Goal: Navigation & Orientation: Find specific page/section

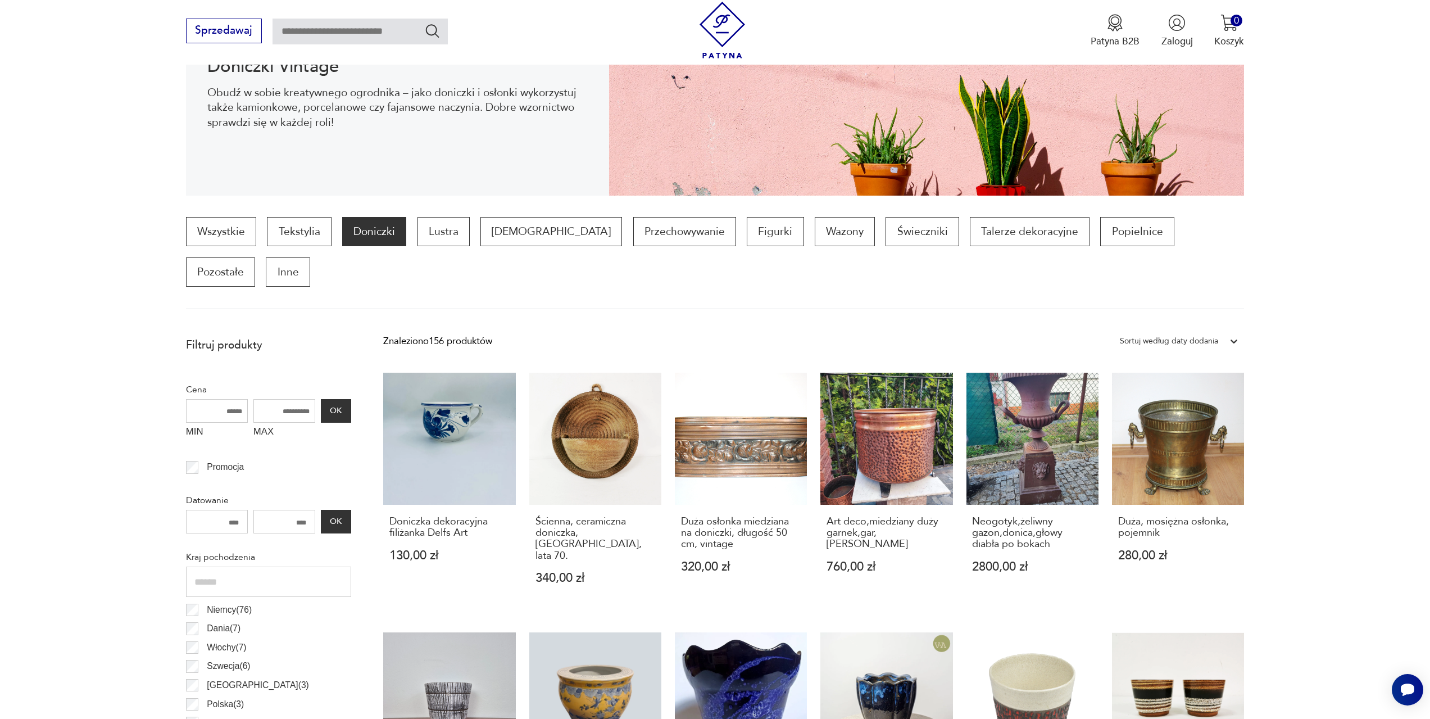
scroll to position [56, 0]
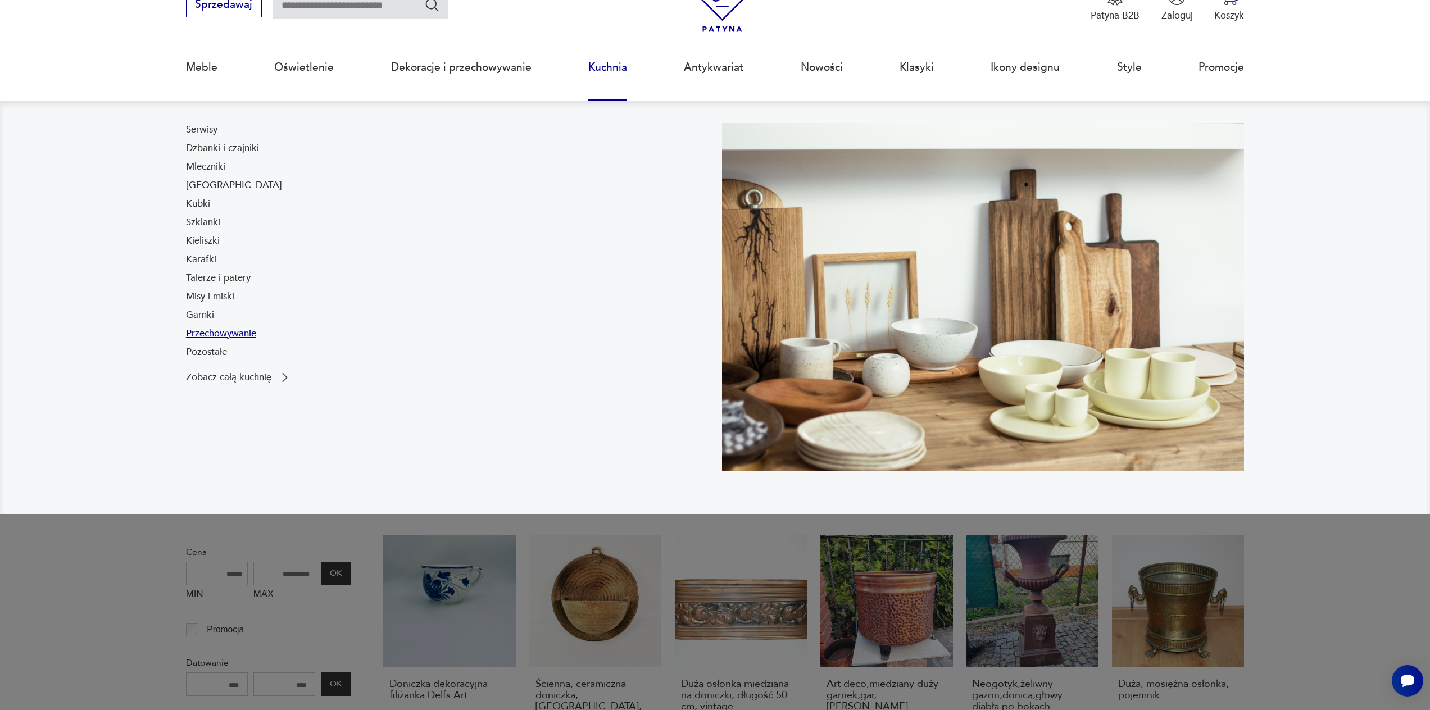
click at [221, 338] on link "Przechowywanie" at bounding box center [221, 333] width 70 height 13
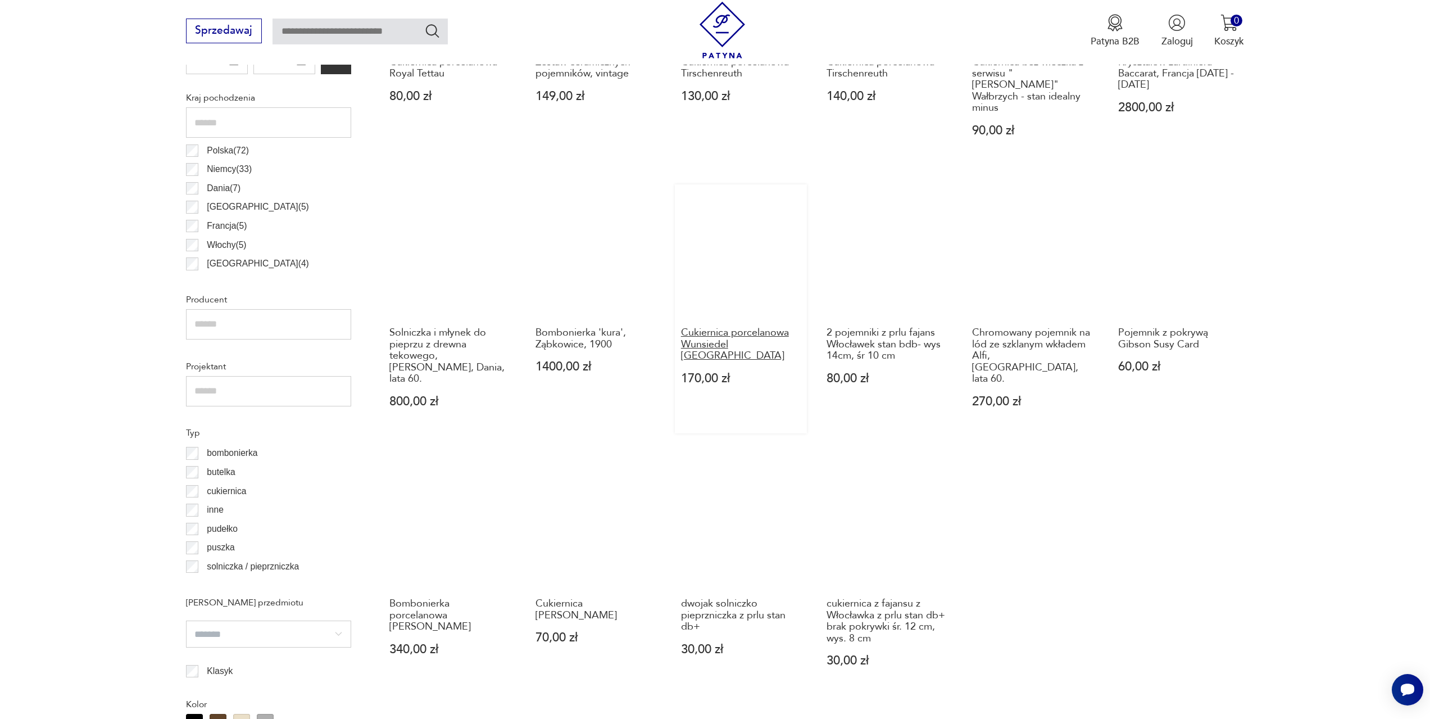
scroll to position [278, 0]
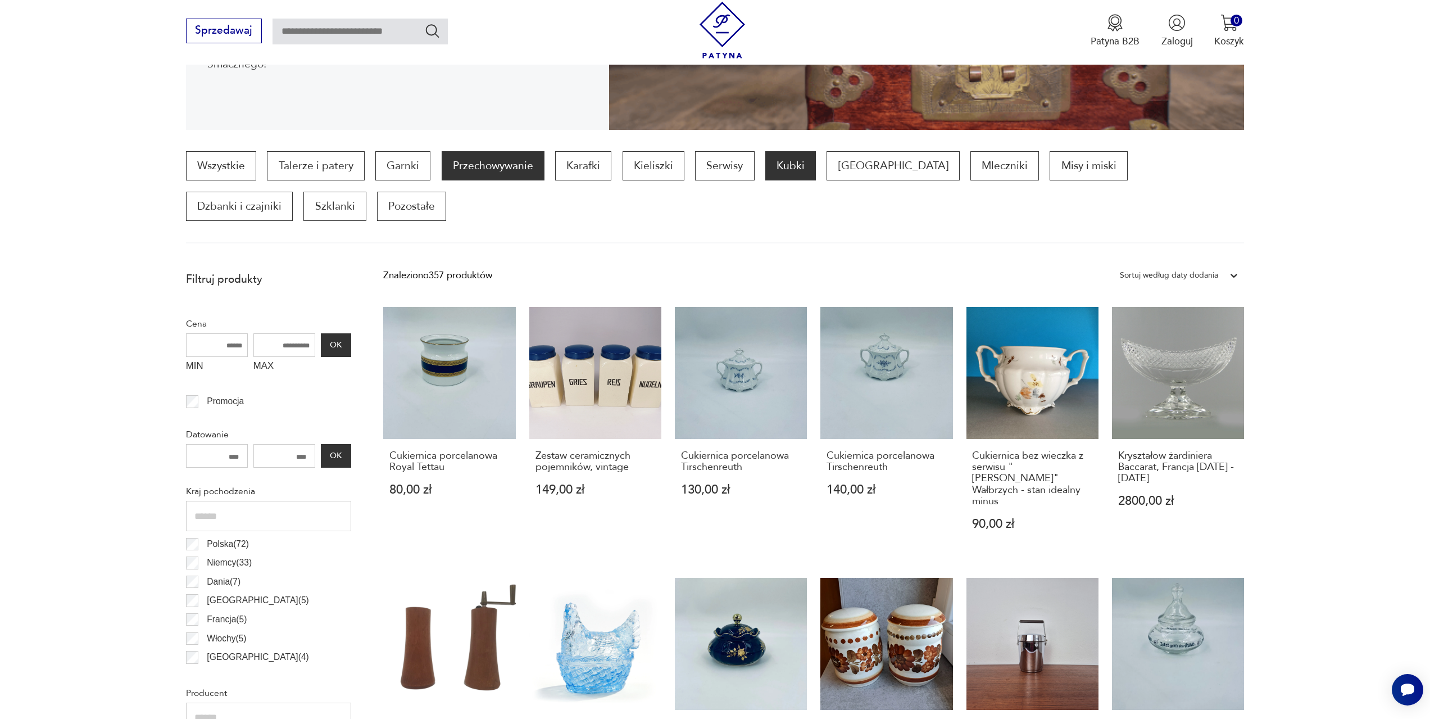
click at [786, 162] on p "Kubki" at bounding box center [790, 165] width 51 height 29
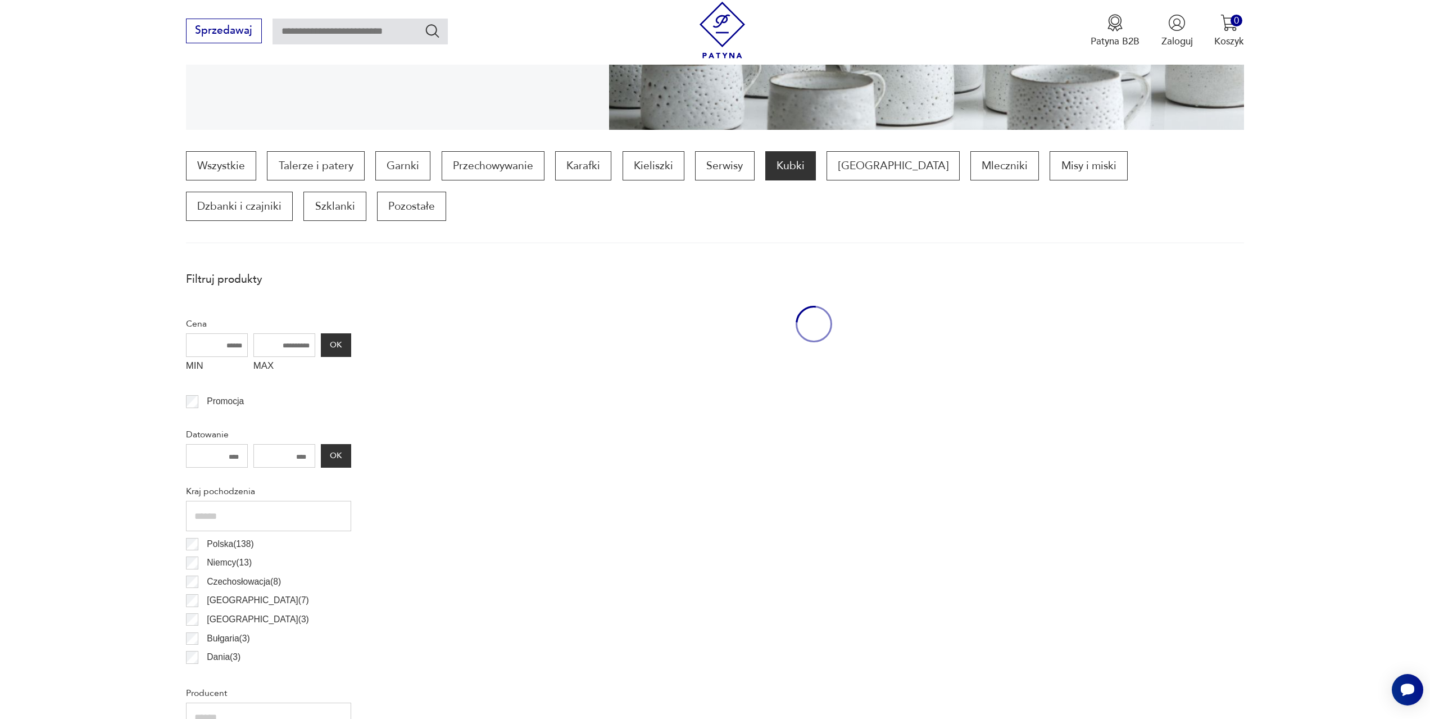
scroll to position [374, 0]
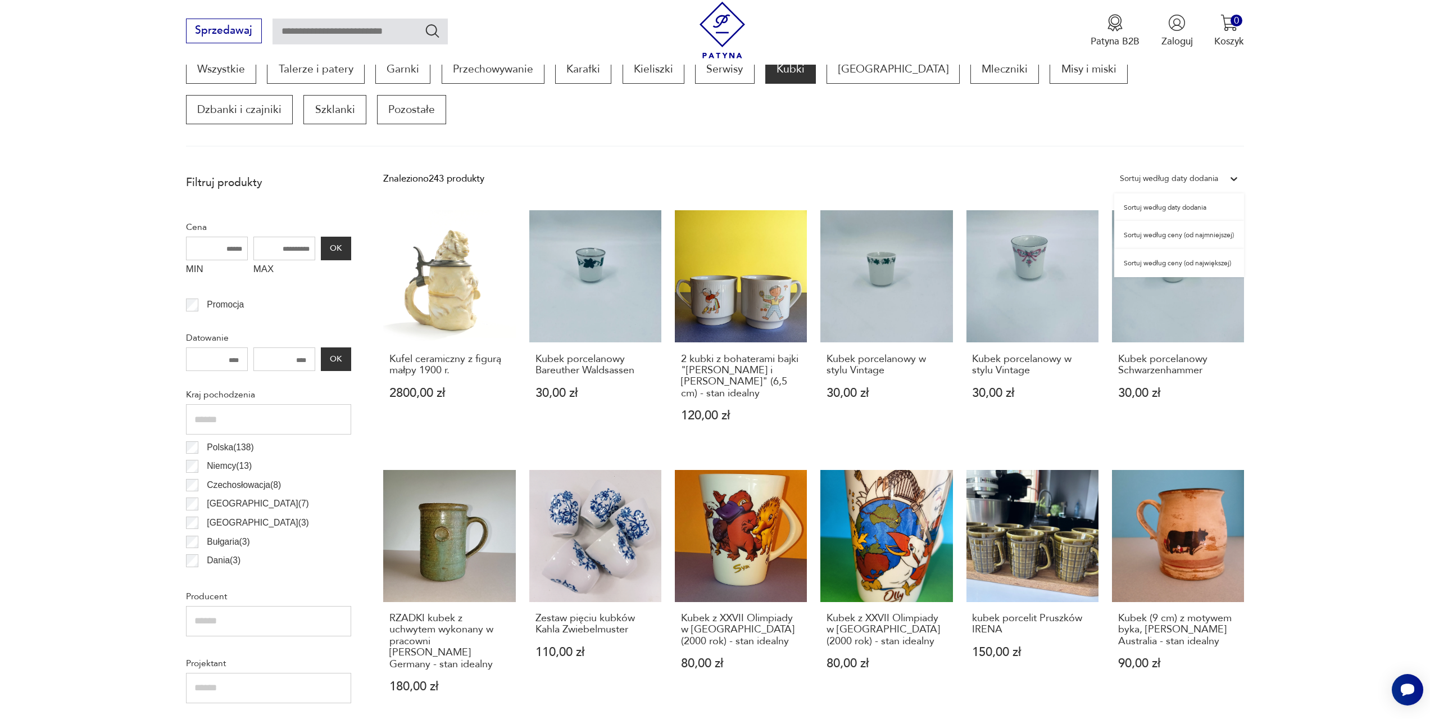
click at [1183, 185] on div "Sortuj według daty dodania" at bounding box center [1169, 178] width 98 height 15
click at [1178, 263] on div "Sortuj według ceny (od największej)" at bounding box center [1179, 263] width 130 height 28
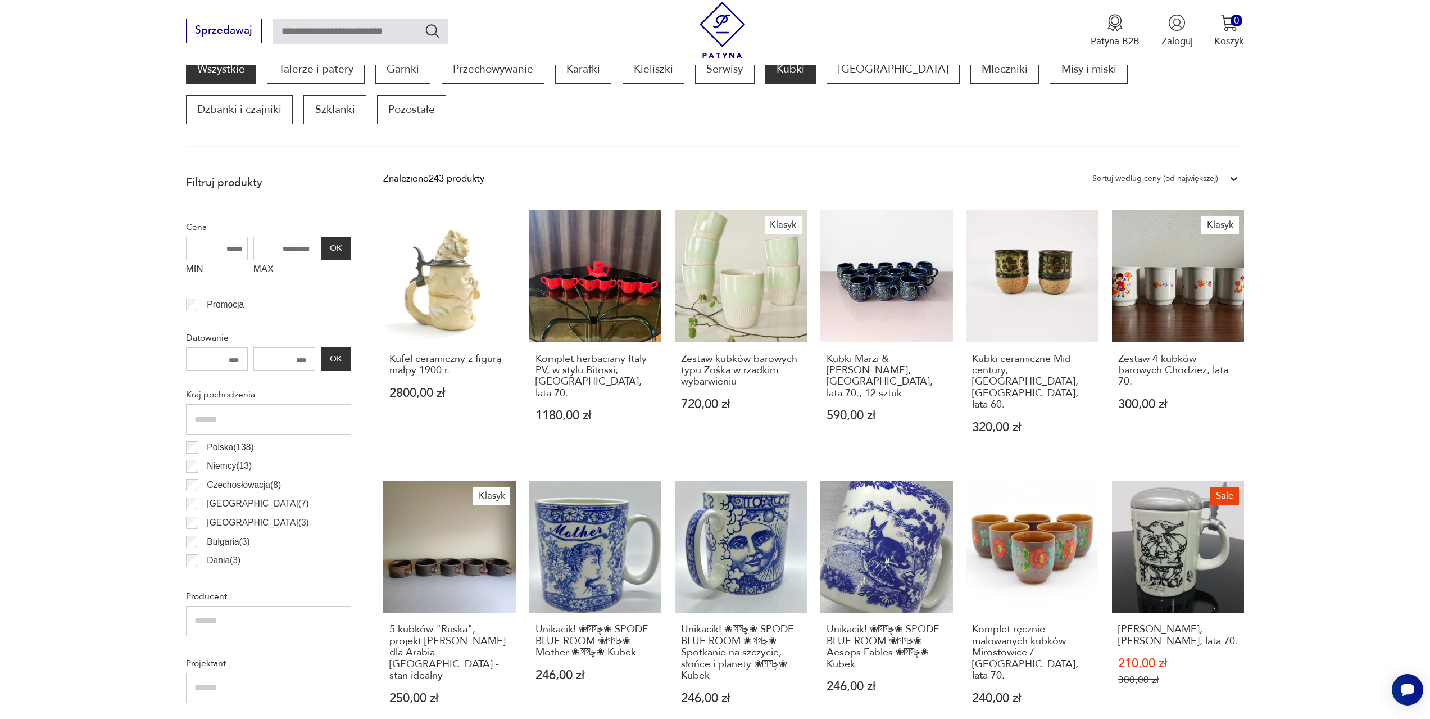
click at [216, 71] on link "Wszystkie" at bounding box center [221, 68] width 70 height 29
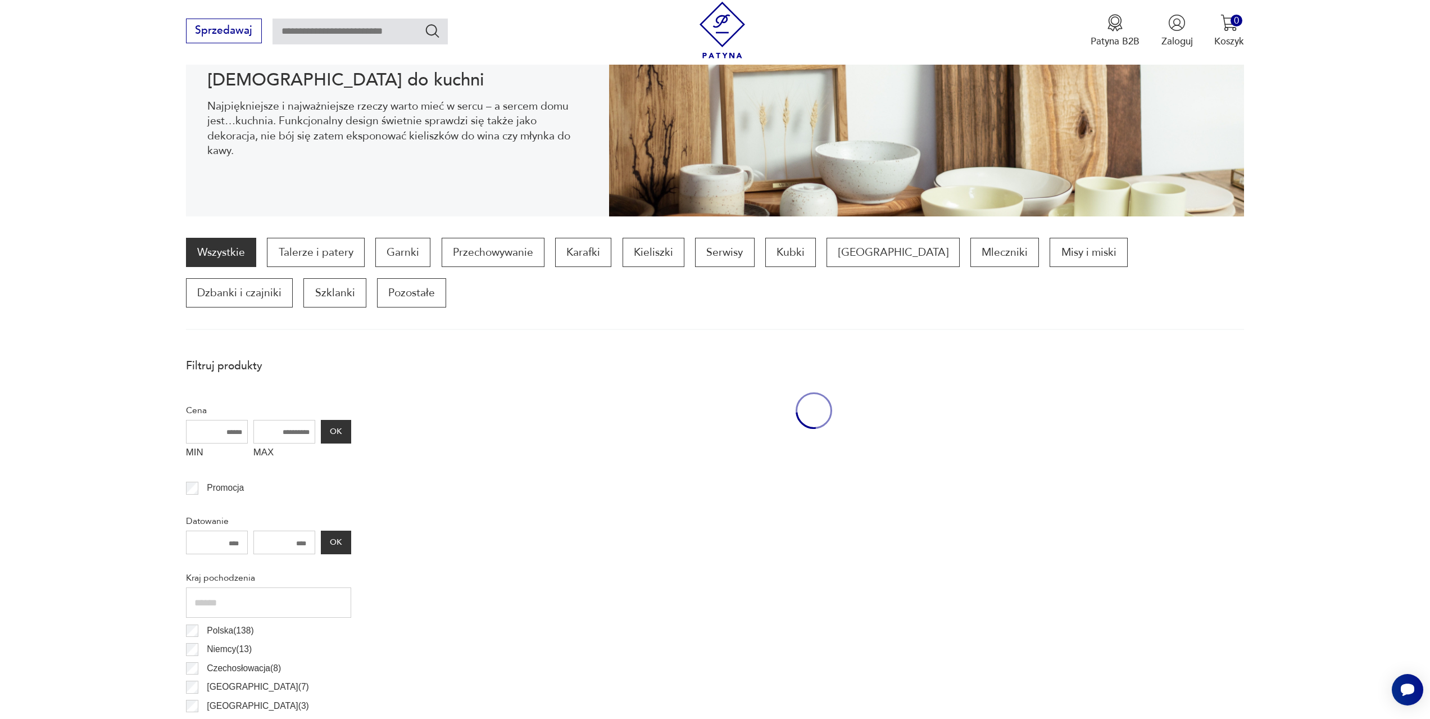
scroll to position [543, 0]
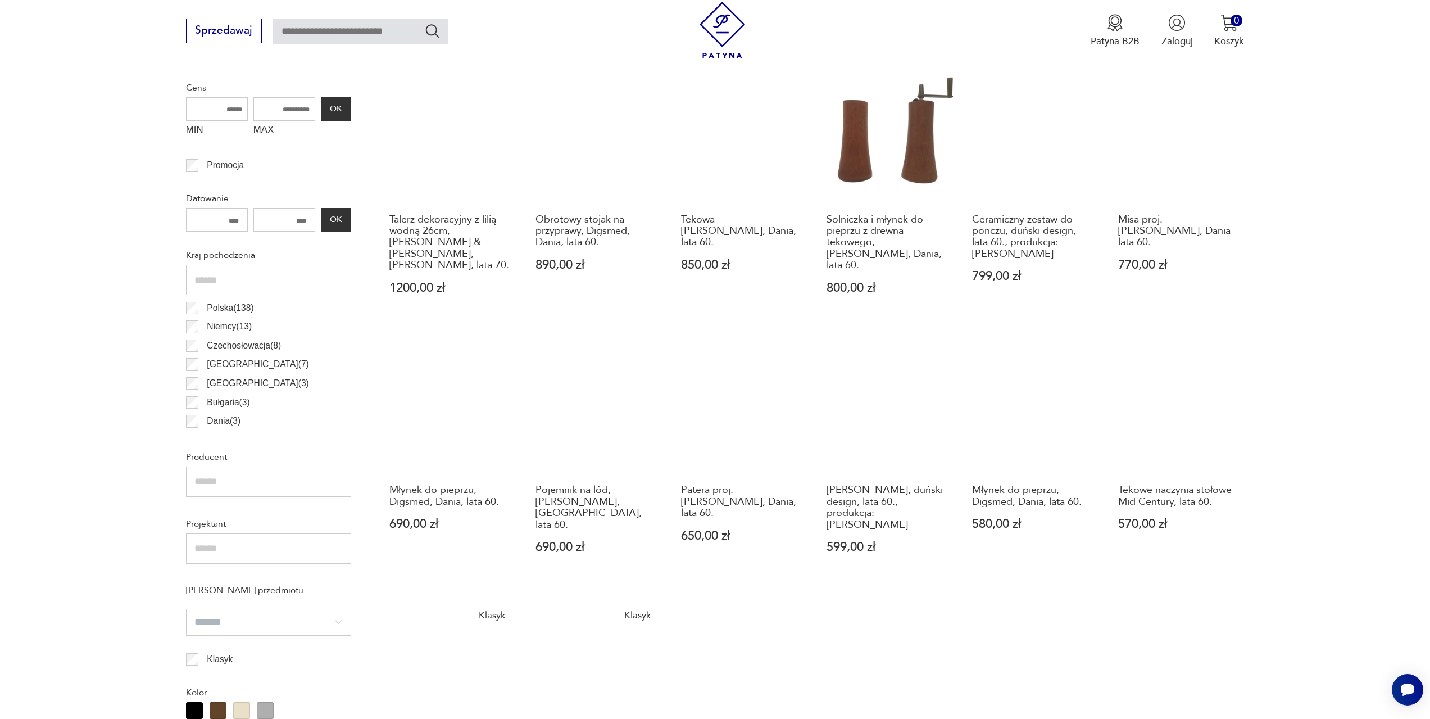
scroll to position [318, 0]
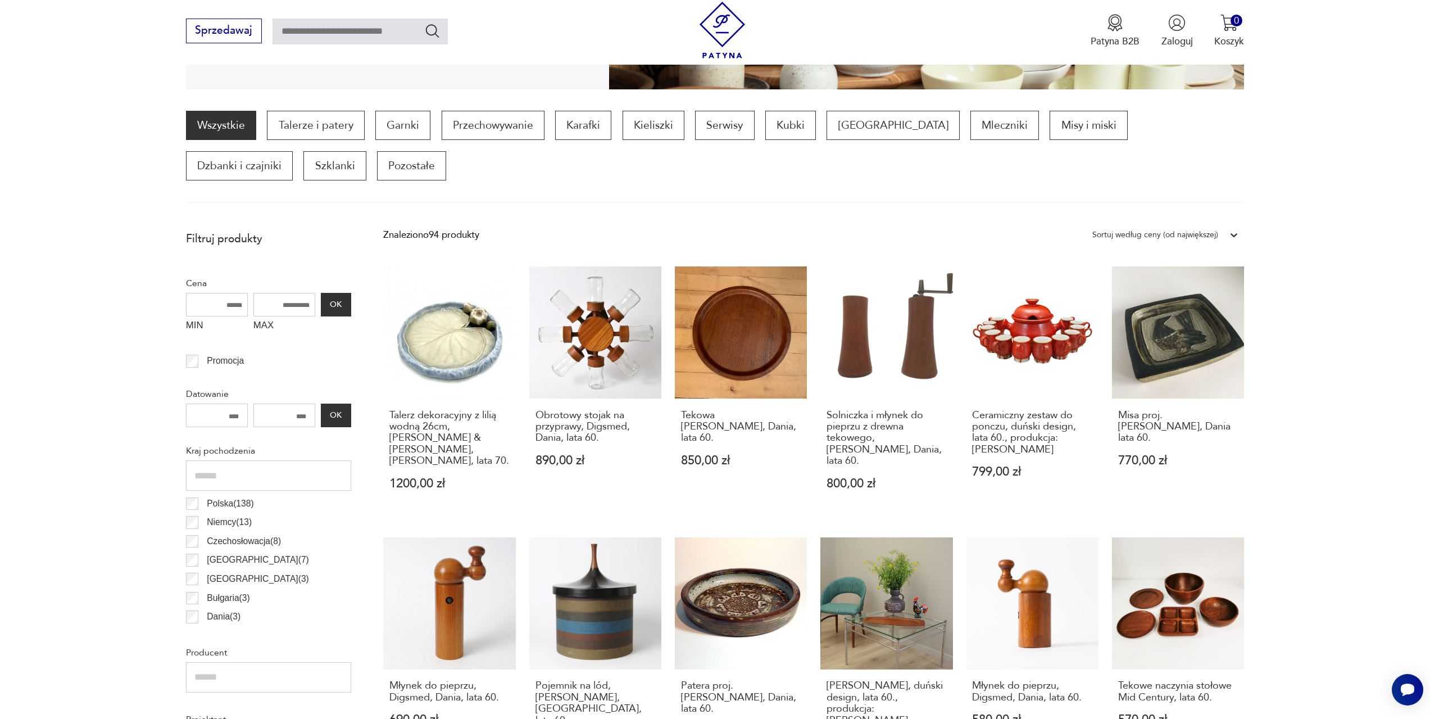
click at [377, 27] on input "text" at bounding box center [359, 32] width 175 height 26
type input "*******"
click at [434, 34] on icon "Szukaj" at bounding box center [432, 30] width 16 height 16
type input "*******"
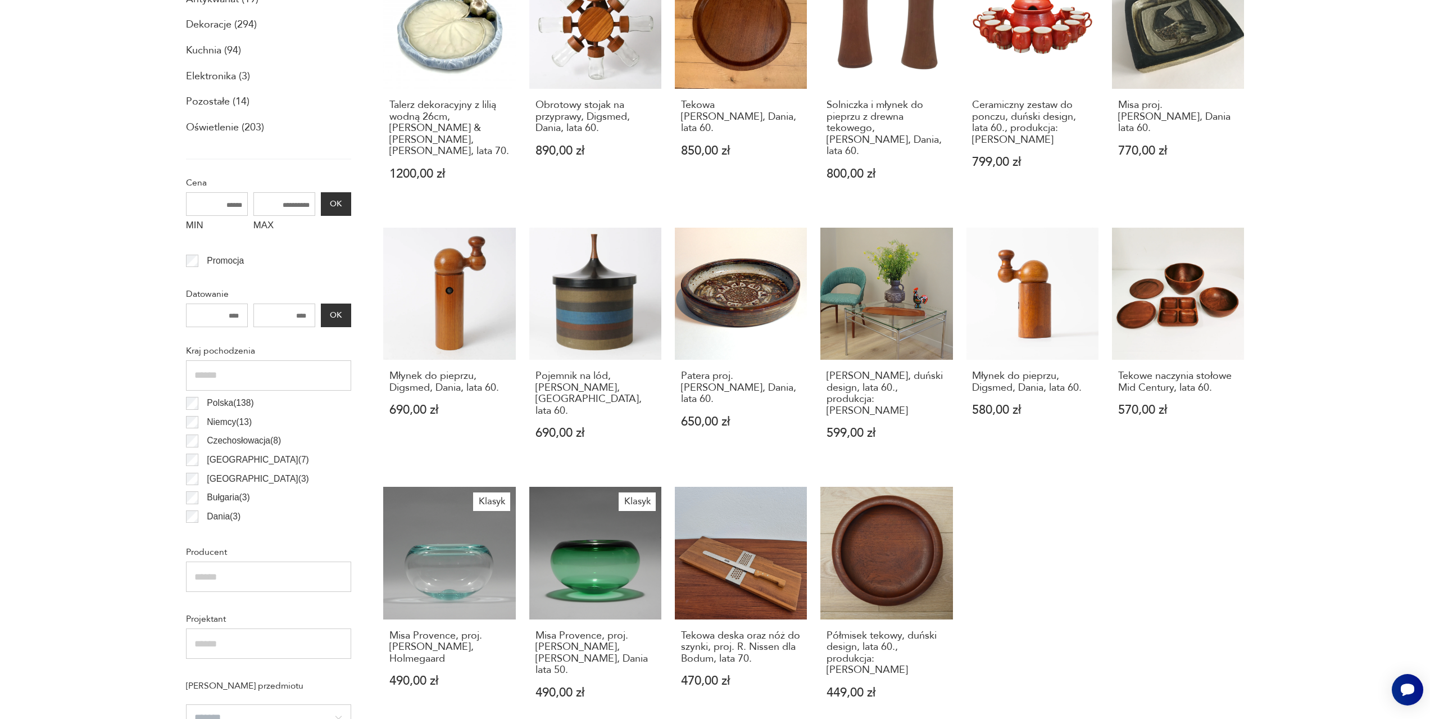
scroll to position [8, 0]
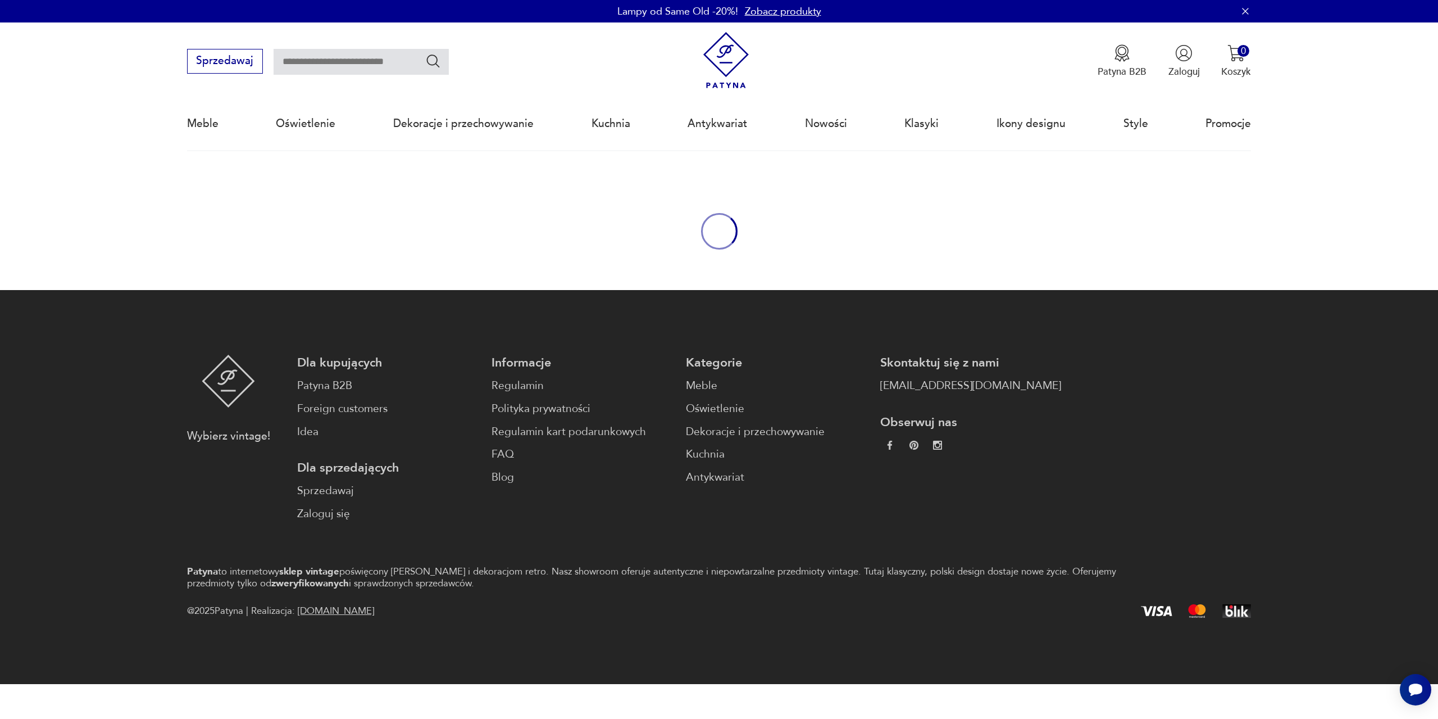
type input "*******"
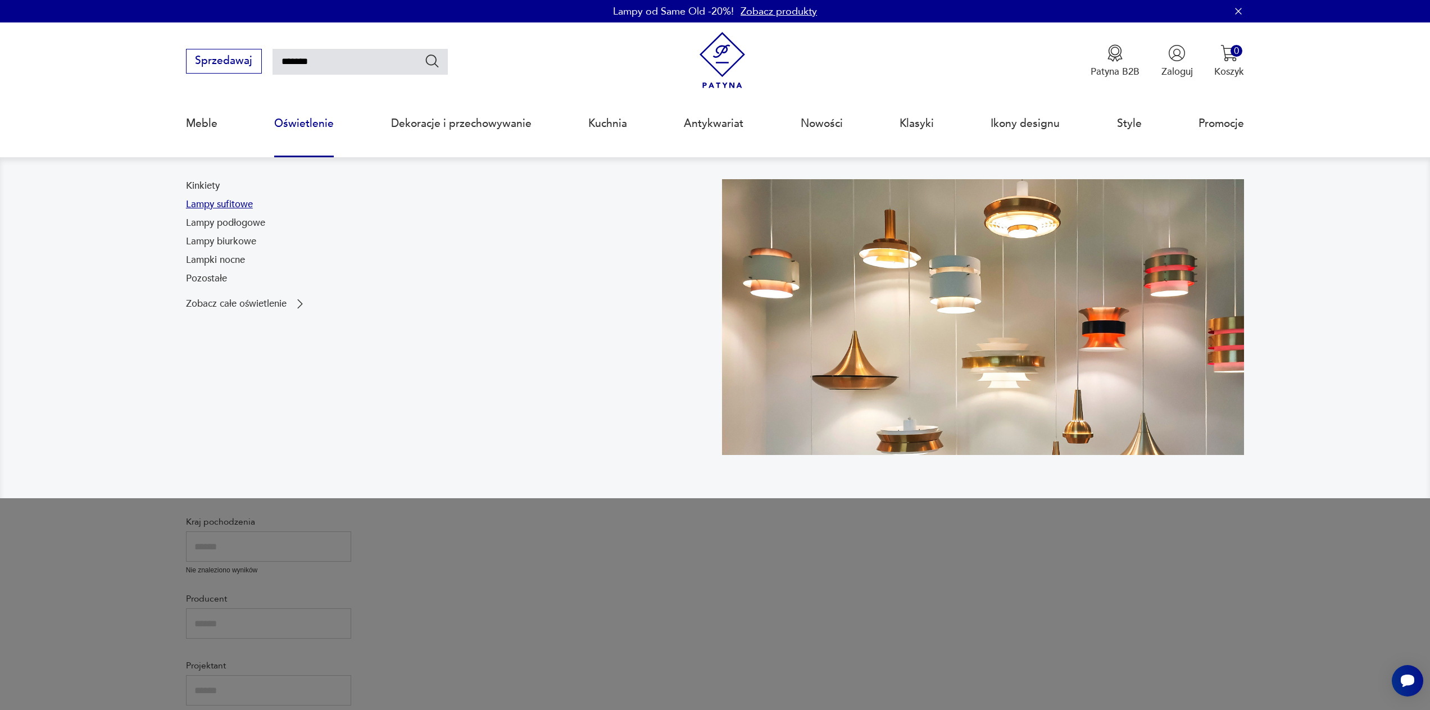
click at [242, 203] on link "Lampy sufitowe" at bounding box center [219, 204] width 67 height 13
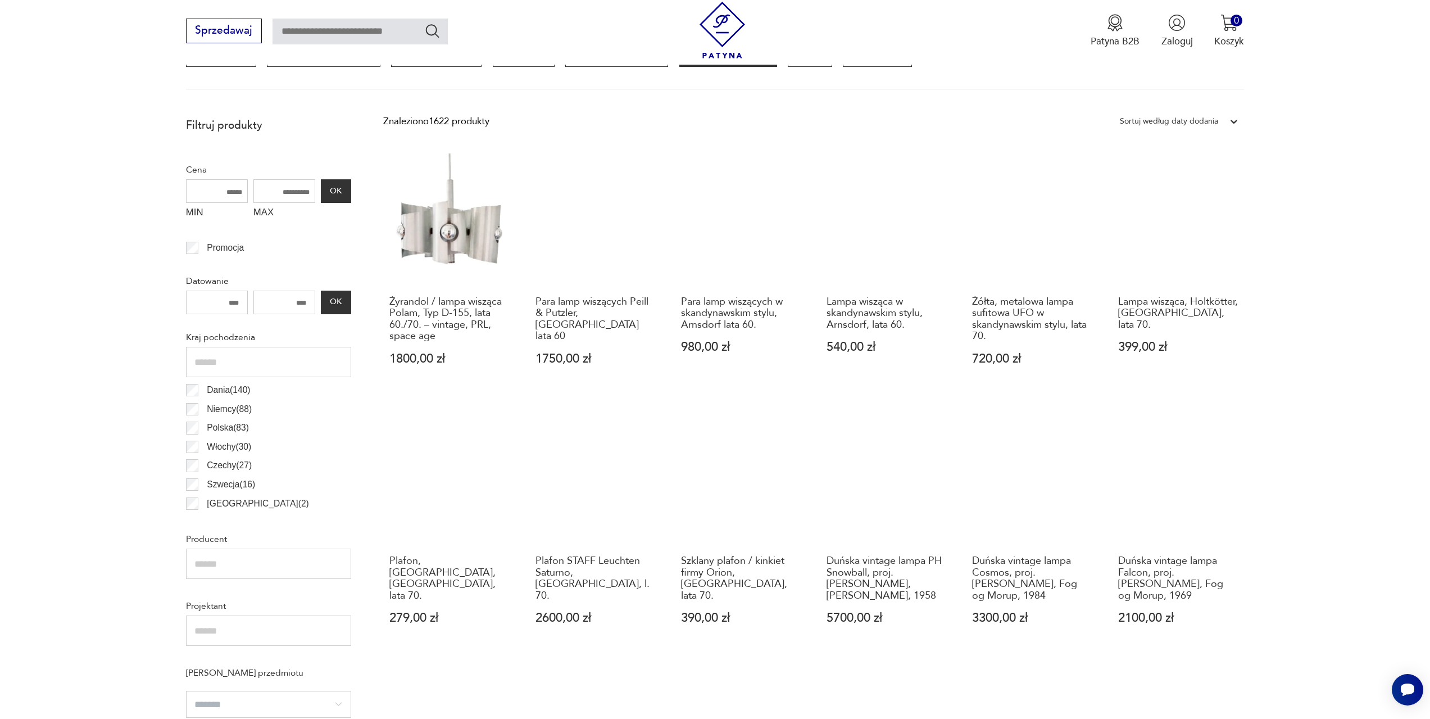
scroll to position [110, 0]
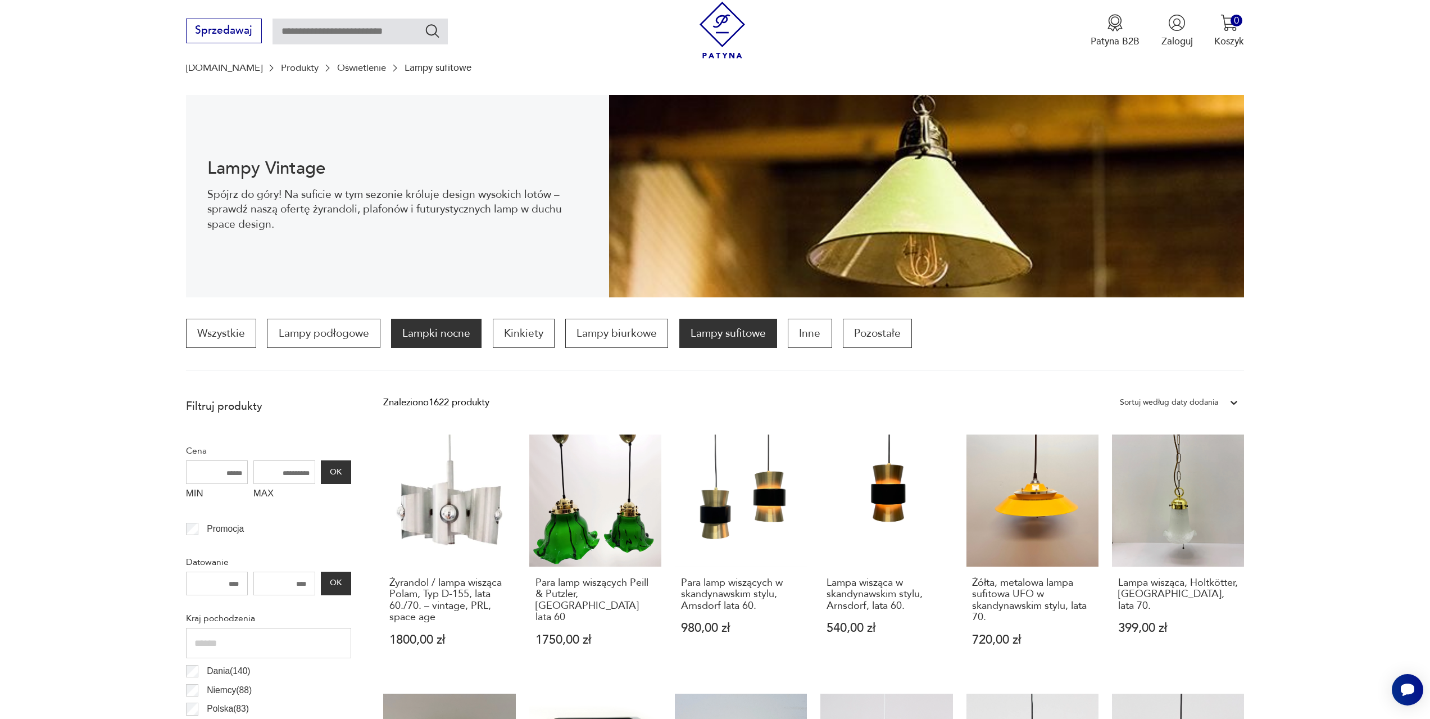
click at [445, 338] on p "Lampki nocne" at bounding box center [436, 333] width 90 height 29
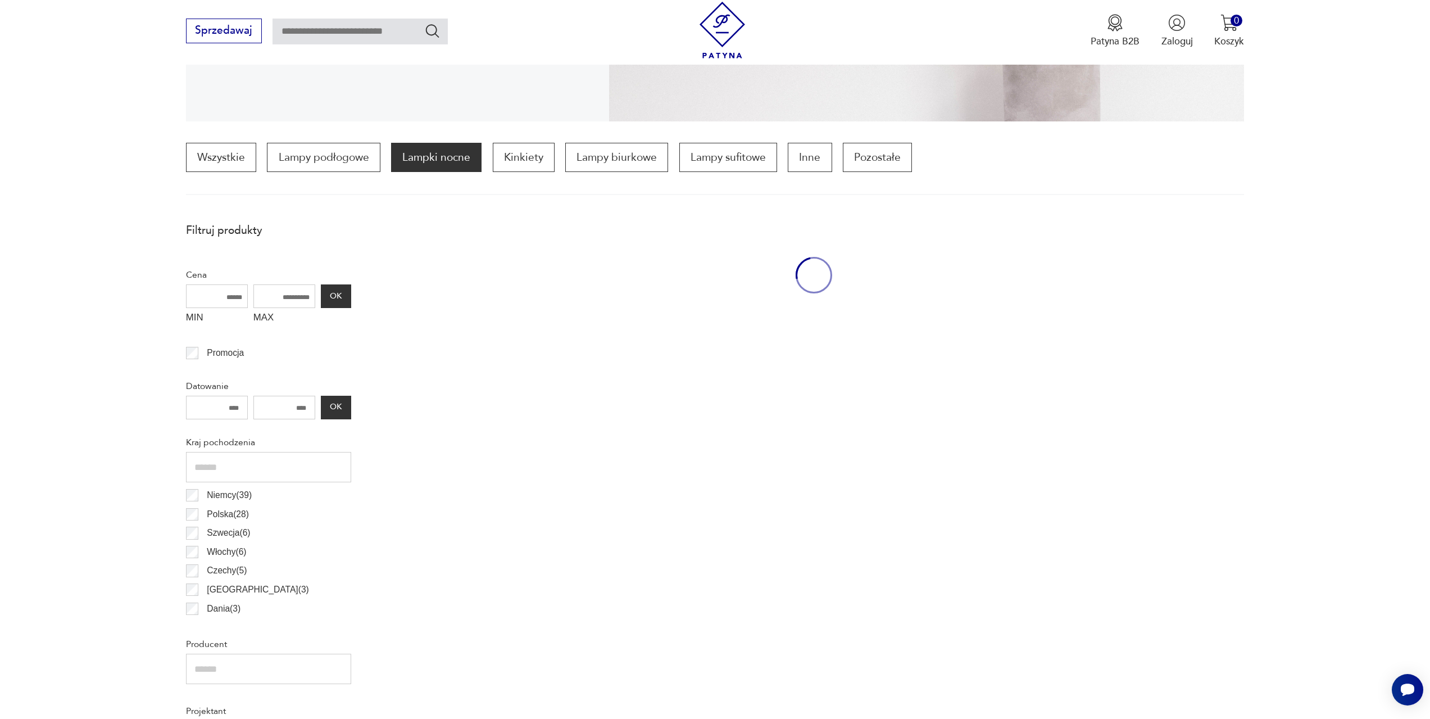
scroll to position [334, 0]
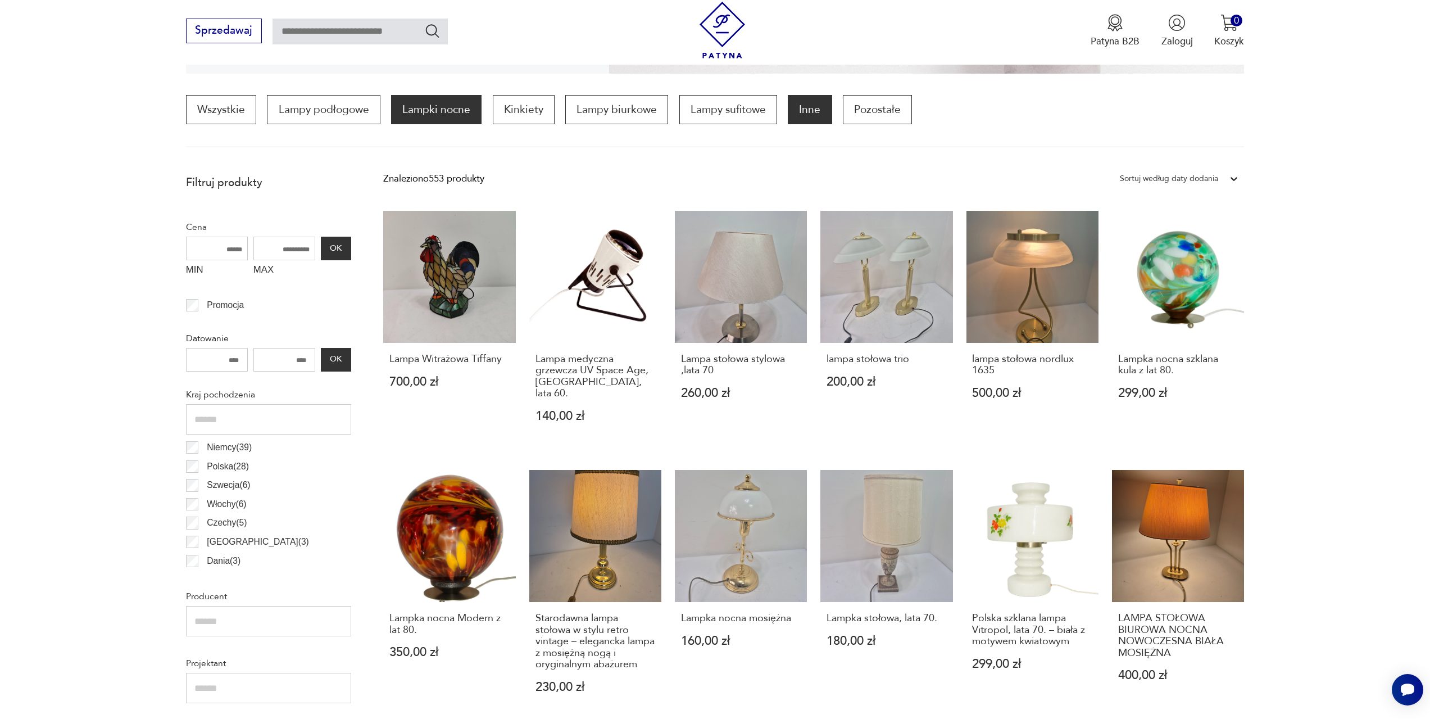
click at [815, 113] on p "Inne" at bounding box center [810, 109] width 44 height 29
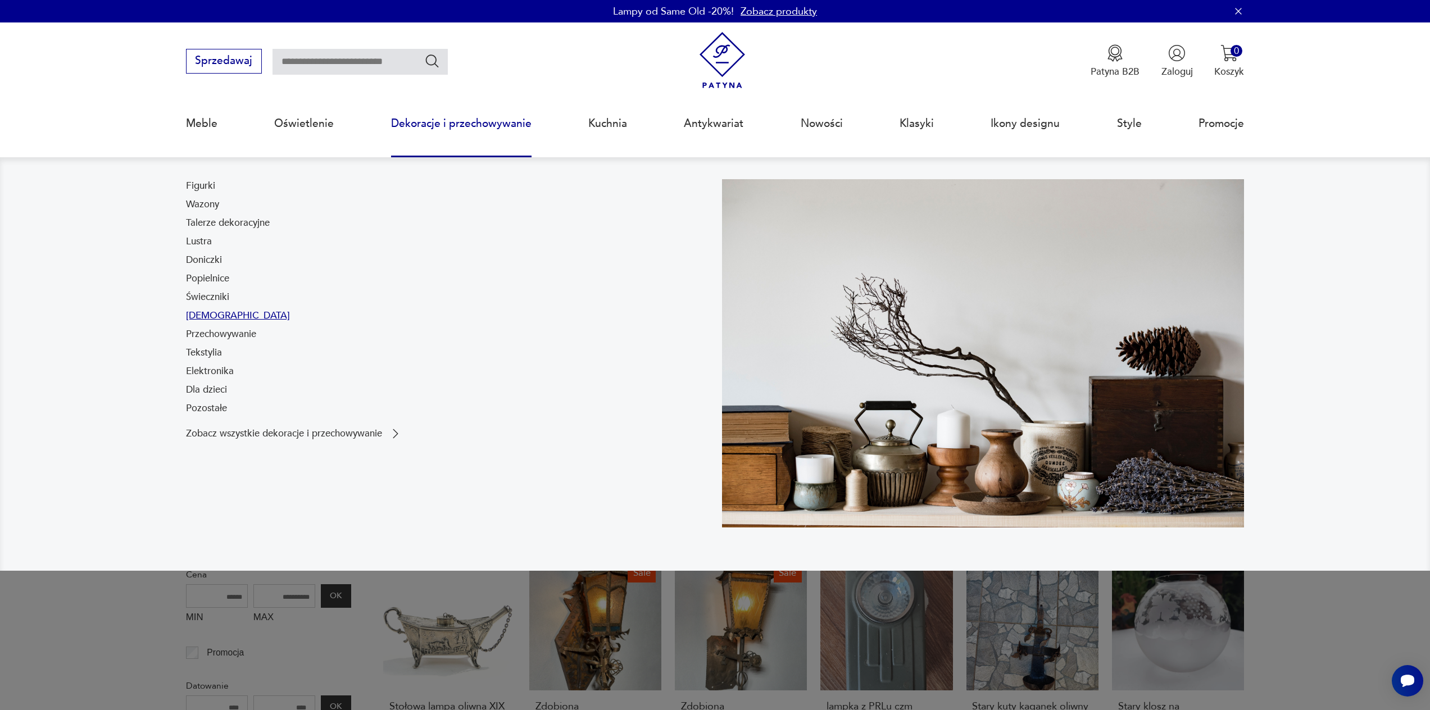
click at [217, 313] on link "[DEMOGRAPHIC_DATA]" at bounding box center [238, 315] width 104 height 13
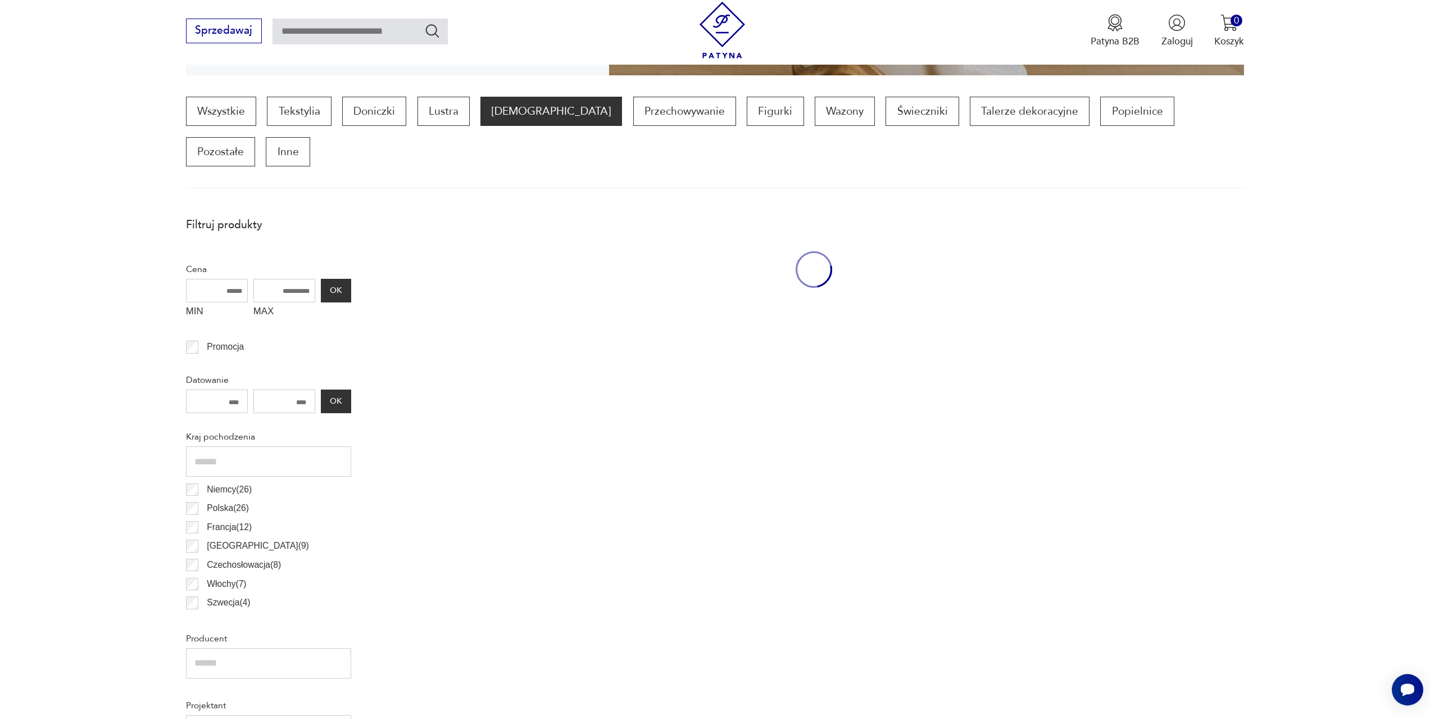
scroll to position [334, 0]
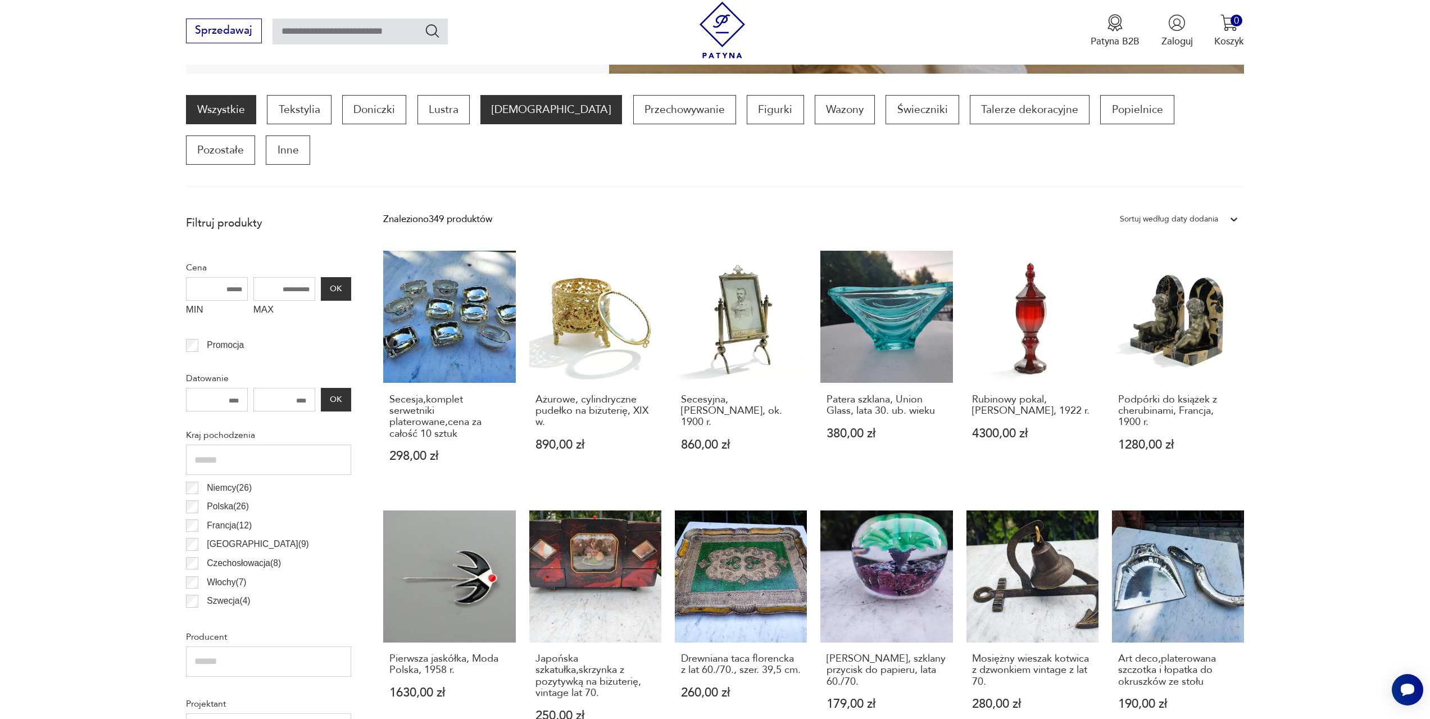
click at [251, 105] on link "Wszystkie" at bounding box center [221, 109] width 70 height 29
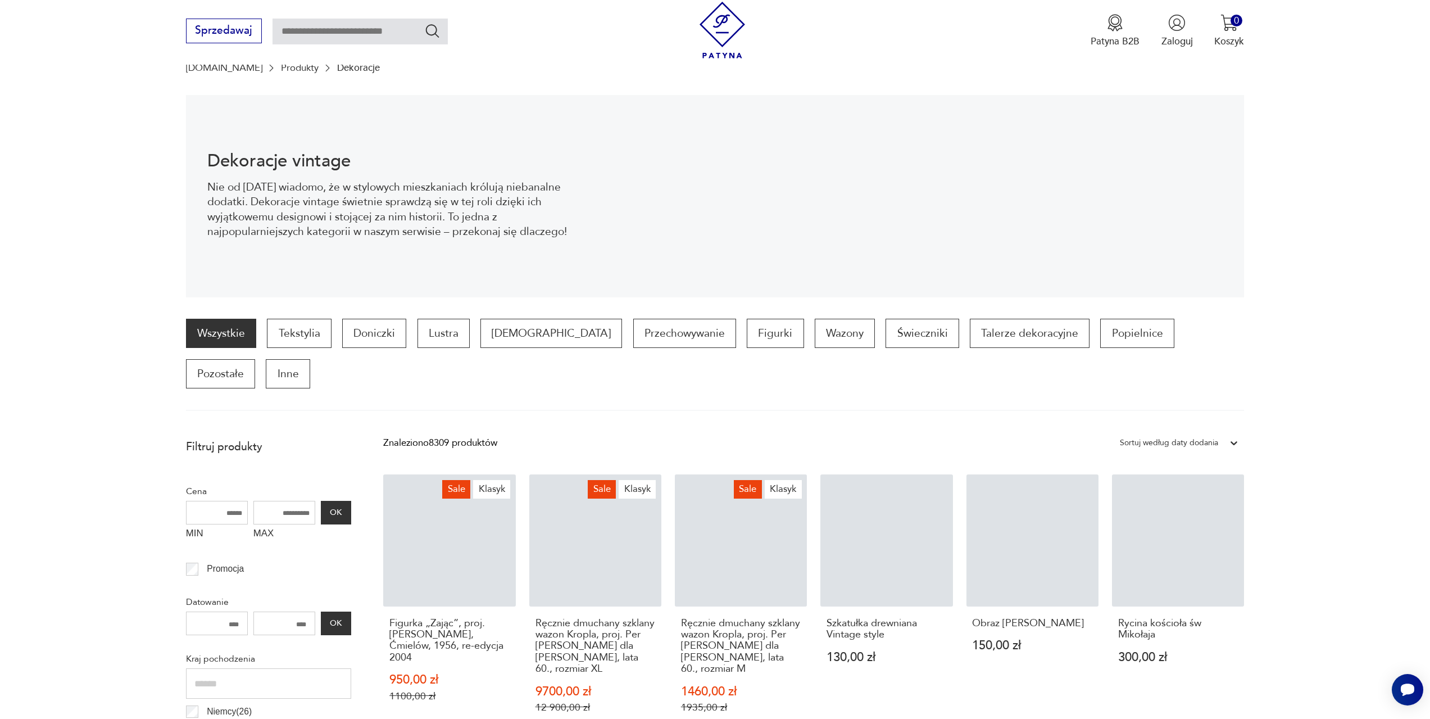
scroll to position [166, 0]
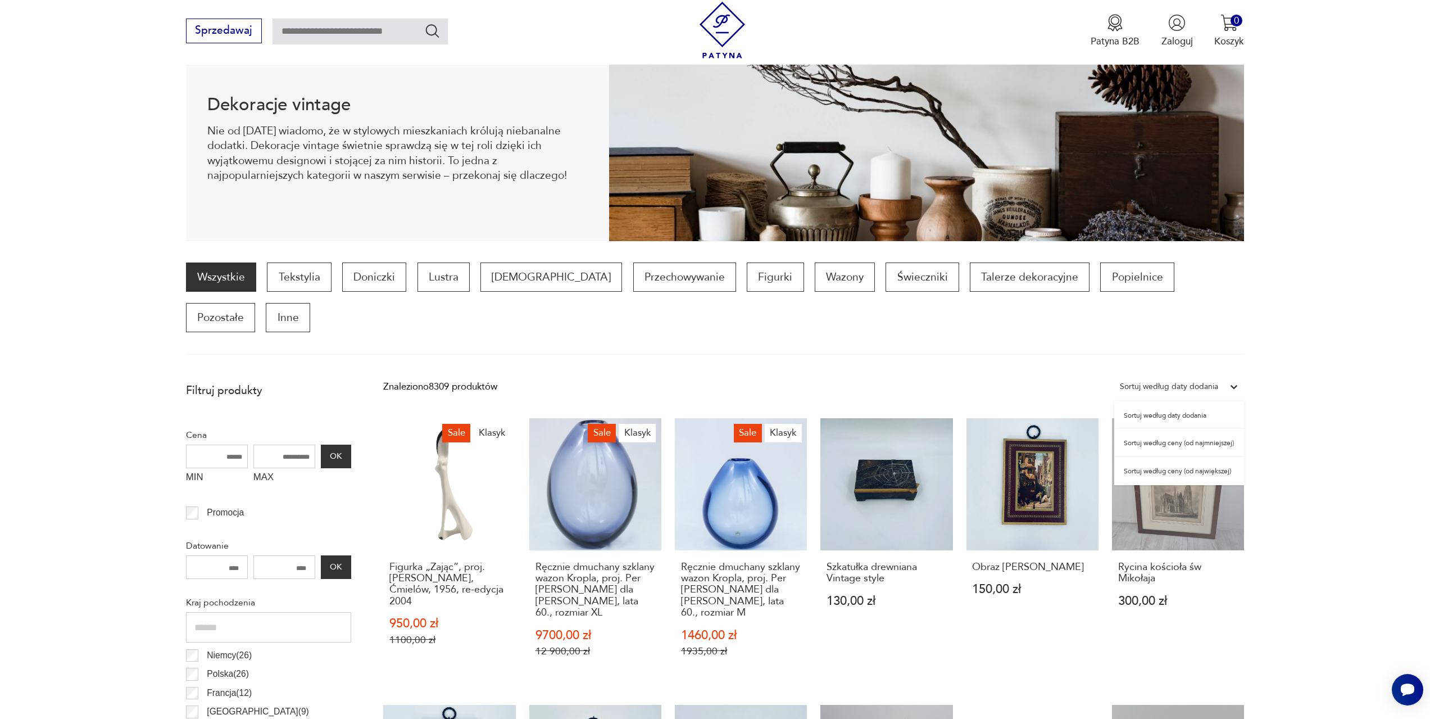
click at [1222, 378] on div "Sortuj według daty dodania" at bounding box center [1169, 386] width 110 height 17
click at [1201, 429] on div "Sortuj według ceny (od najmniejszej)" at bounding box center [1179, 443] width 130 height 28
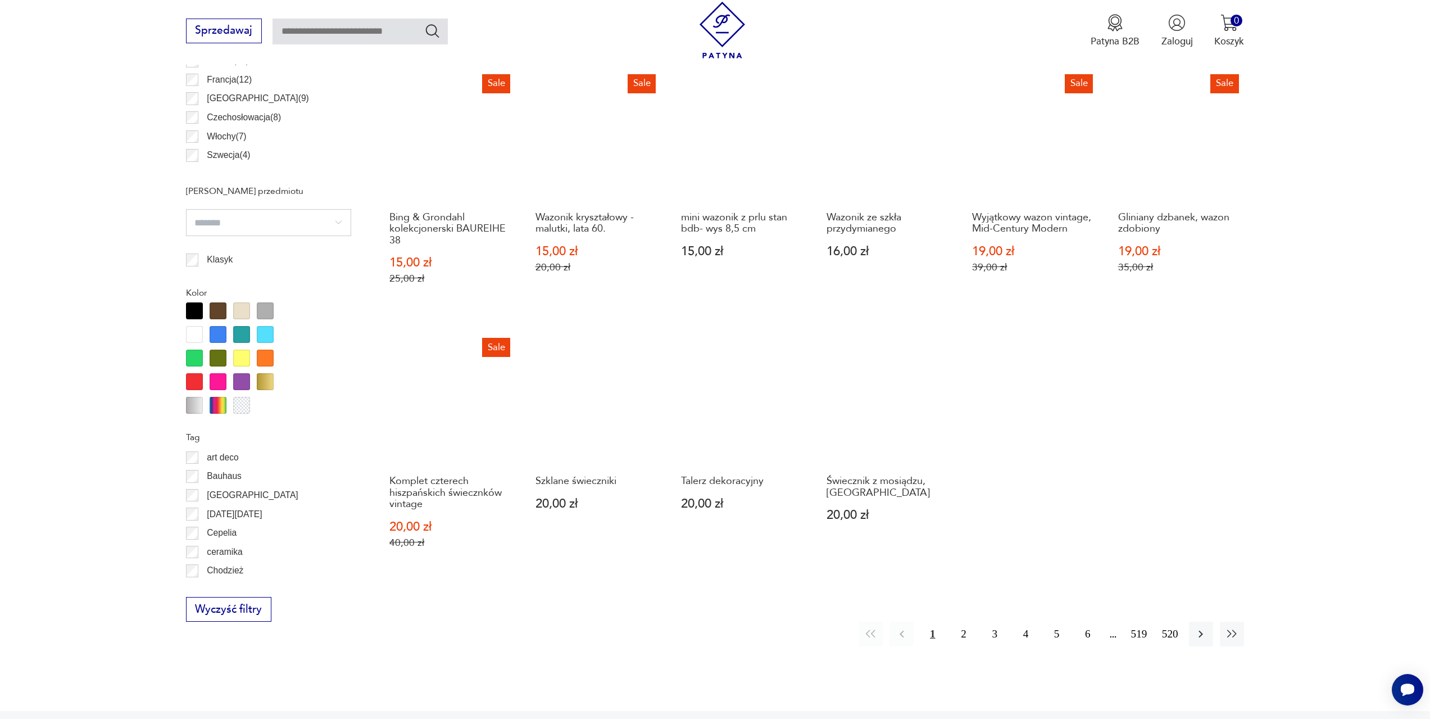
scroll to position [783, 0]
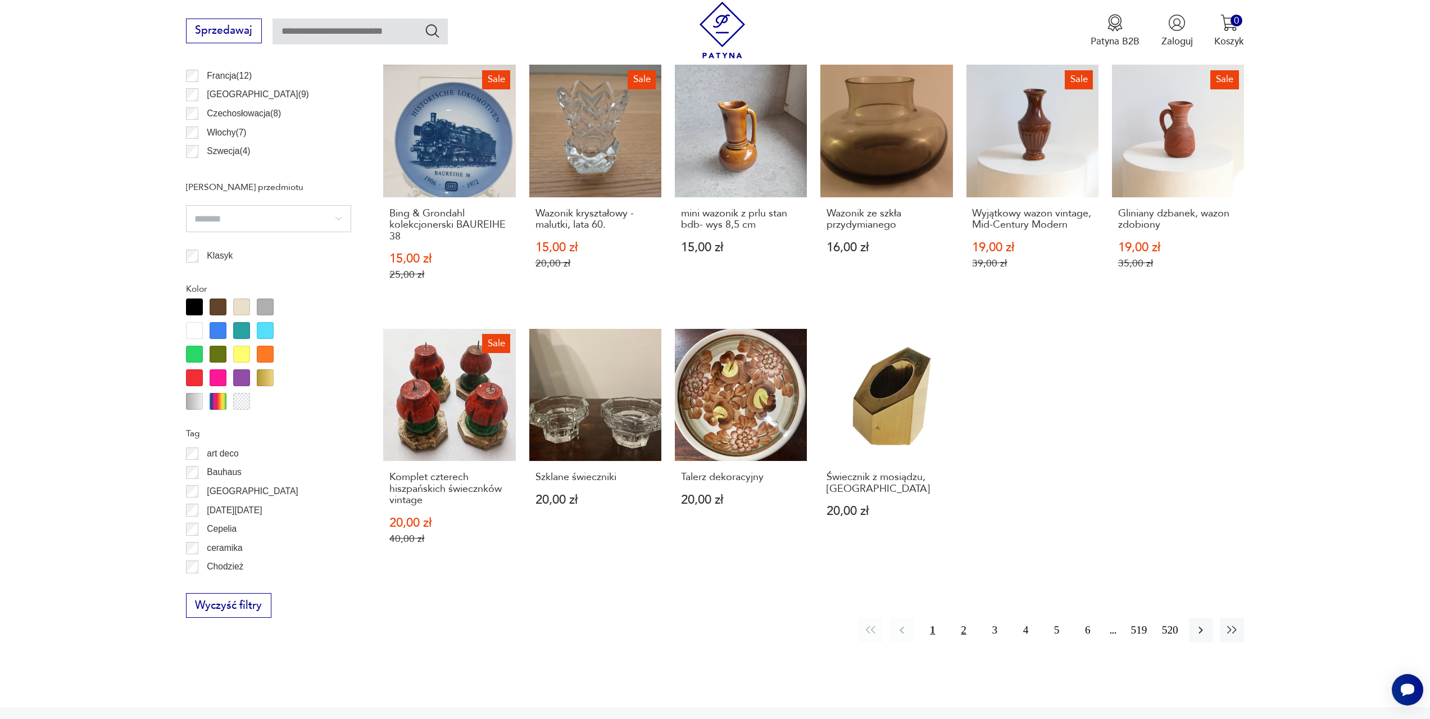
click at [962, 617] on button "2" at bounding box center [963, 629] width 24 height 24
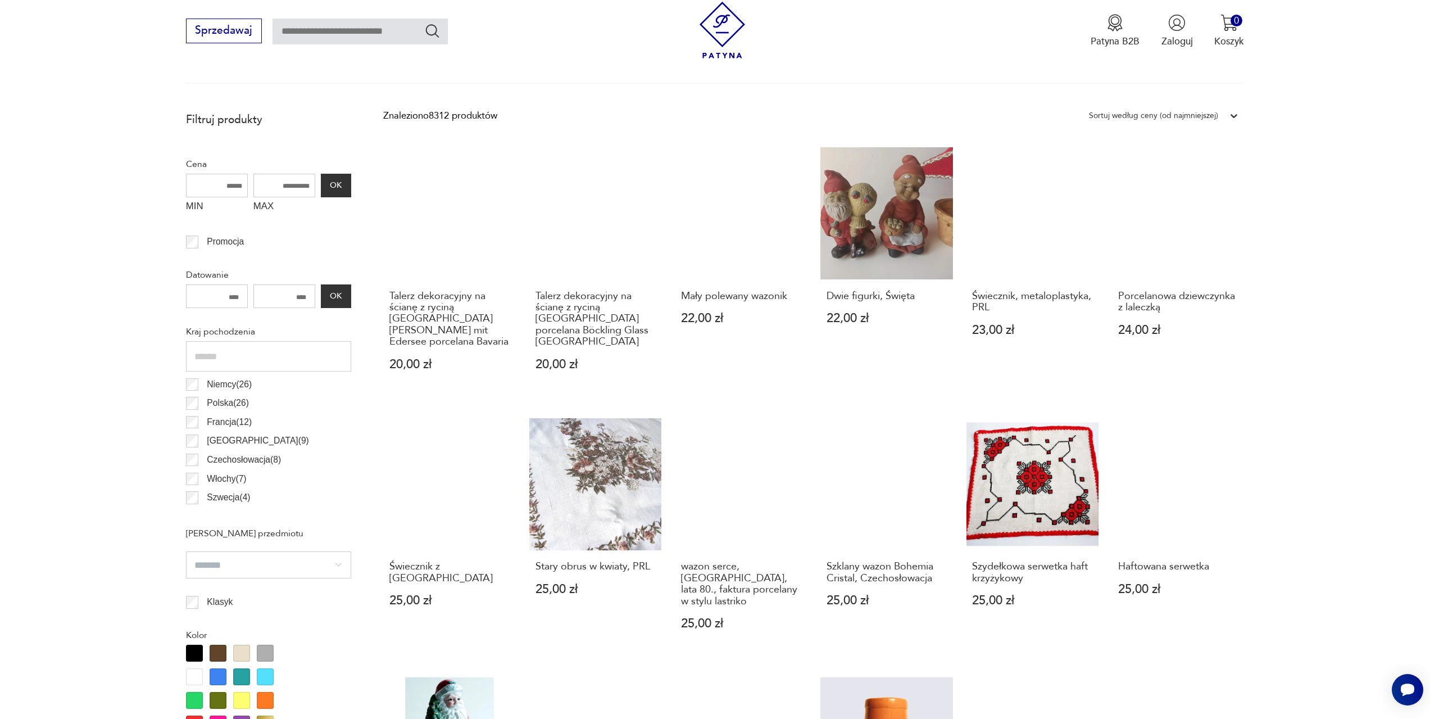
scroll to position [671, 0]
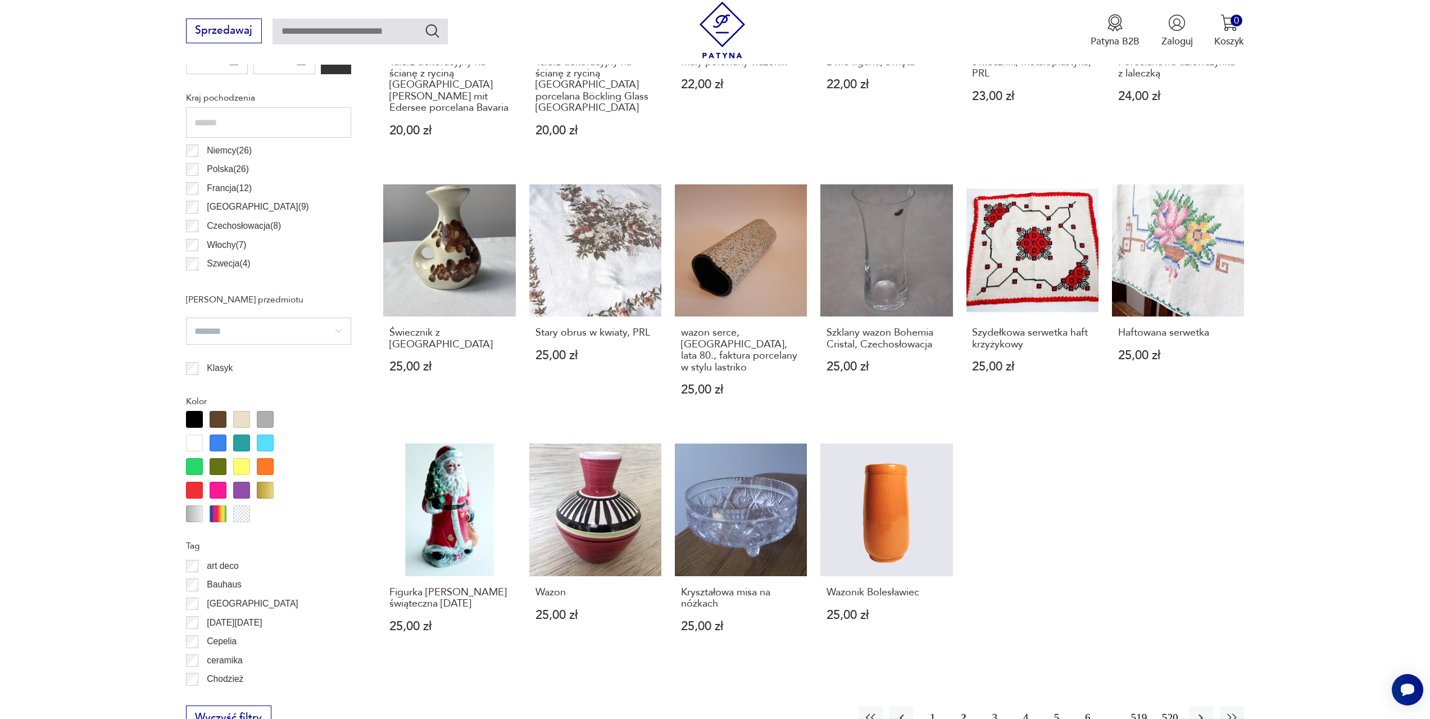
click at [1174, 706] on button "520" at bounding box center [1170, 718] width 24 height 24
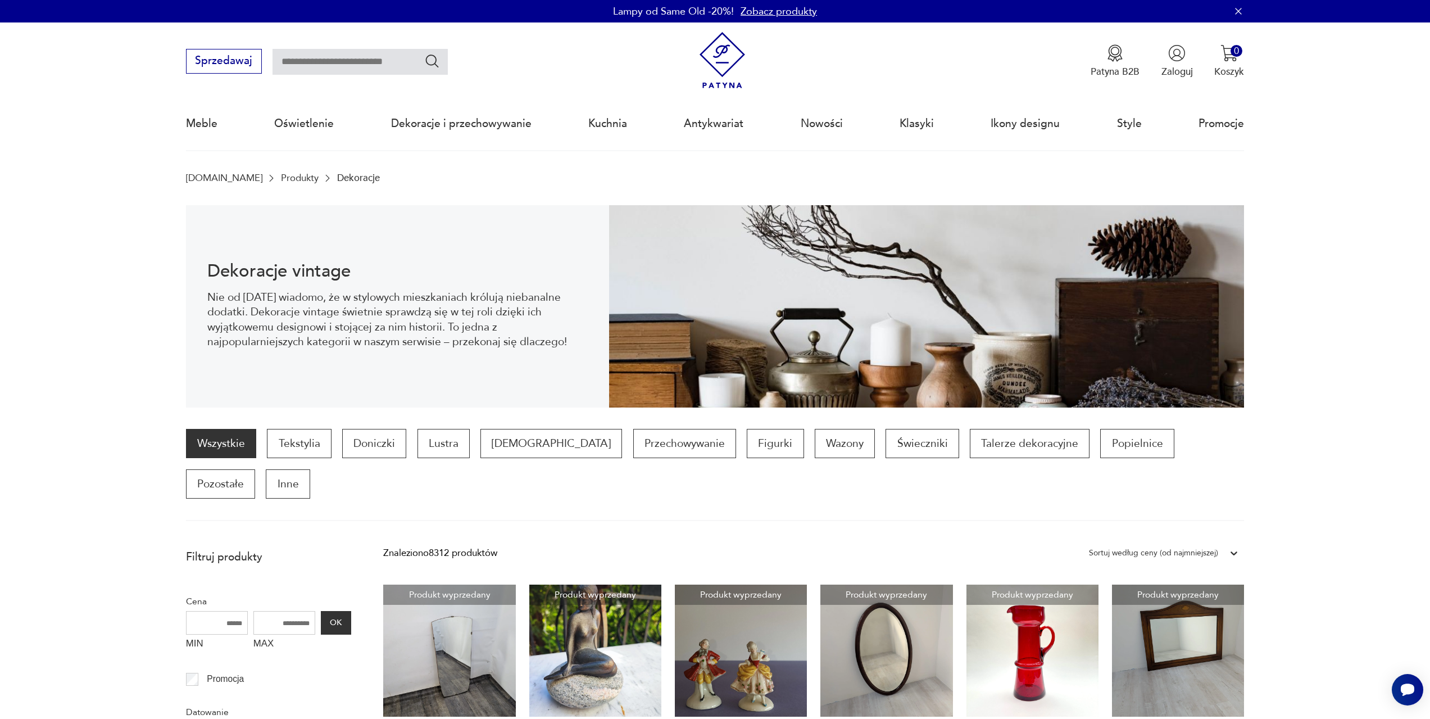
click at [1205, 546] on div "Sortuj według ceny (od najmniejszej)" at bounding box center [1153, 553] width 129 height 15
click at [1178, 623] on div "Sortuj według ceny (od największej)" at bounding box center [1163, 637] width 161 height 28
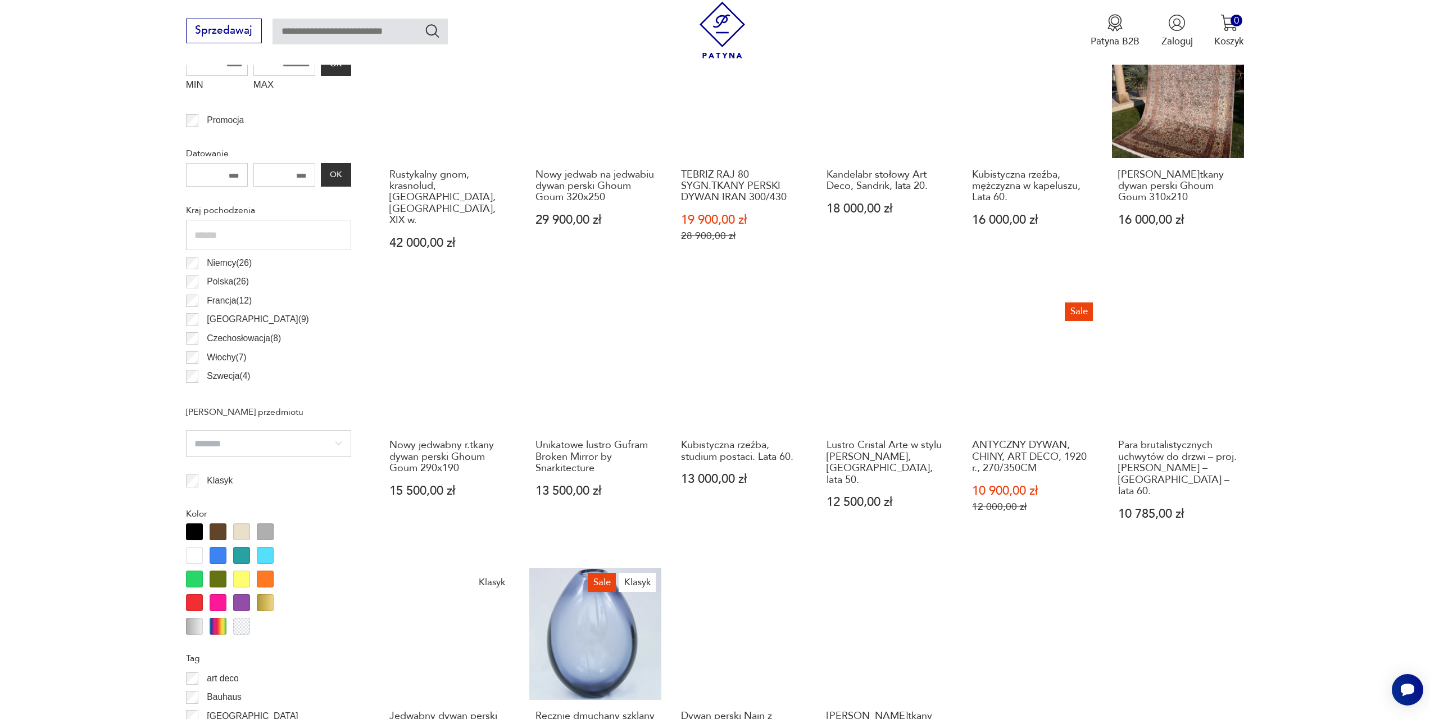
scroll to position [727, 0]
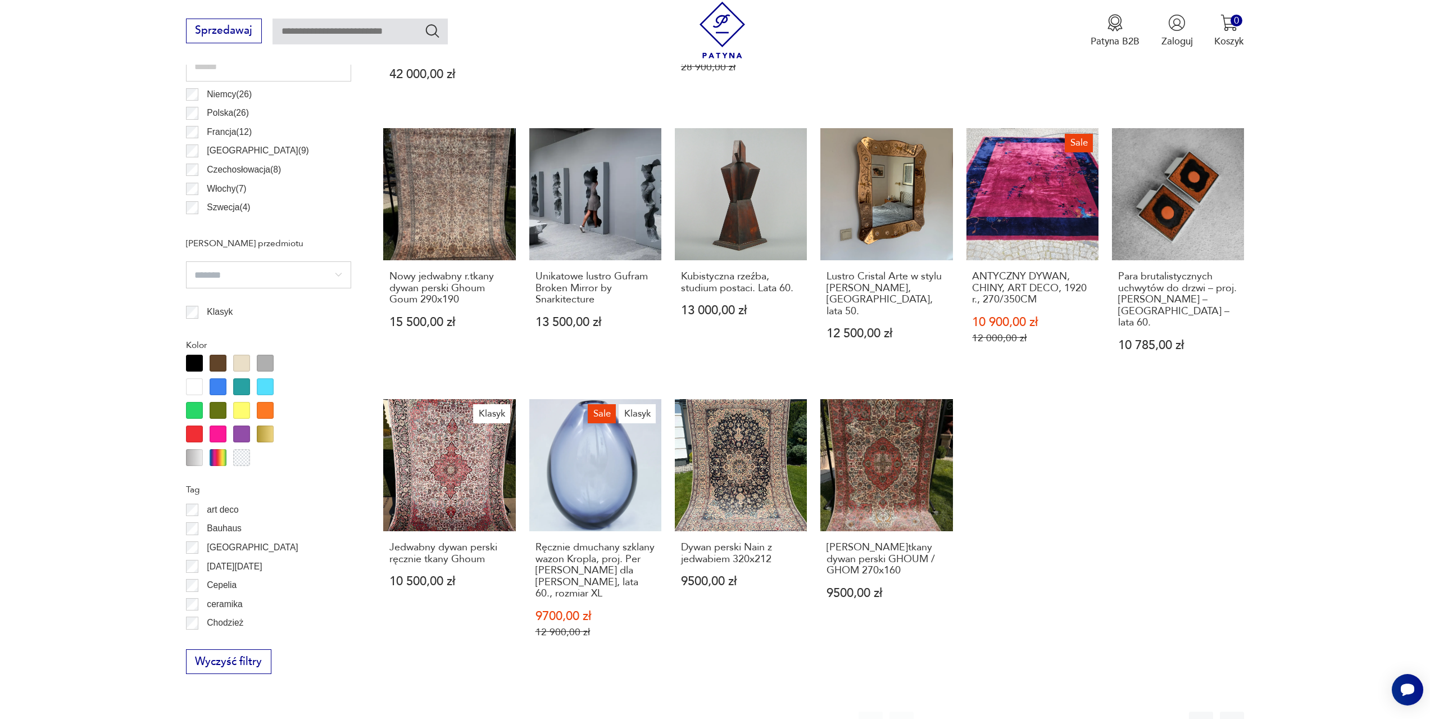
click at [962, 711] on button "2" at bounding box center [963, 723] width 24 height 24
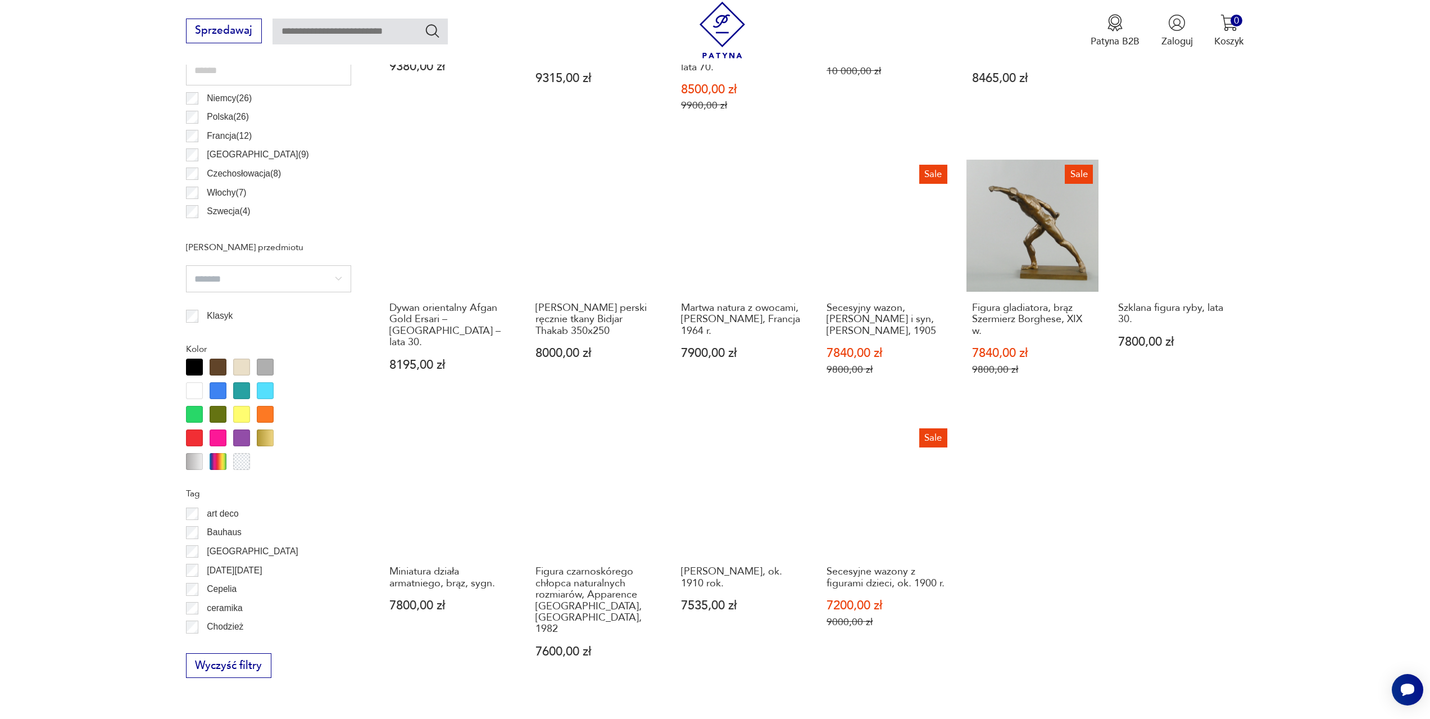
scroll to position [727, 0]
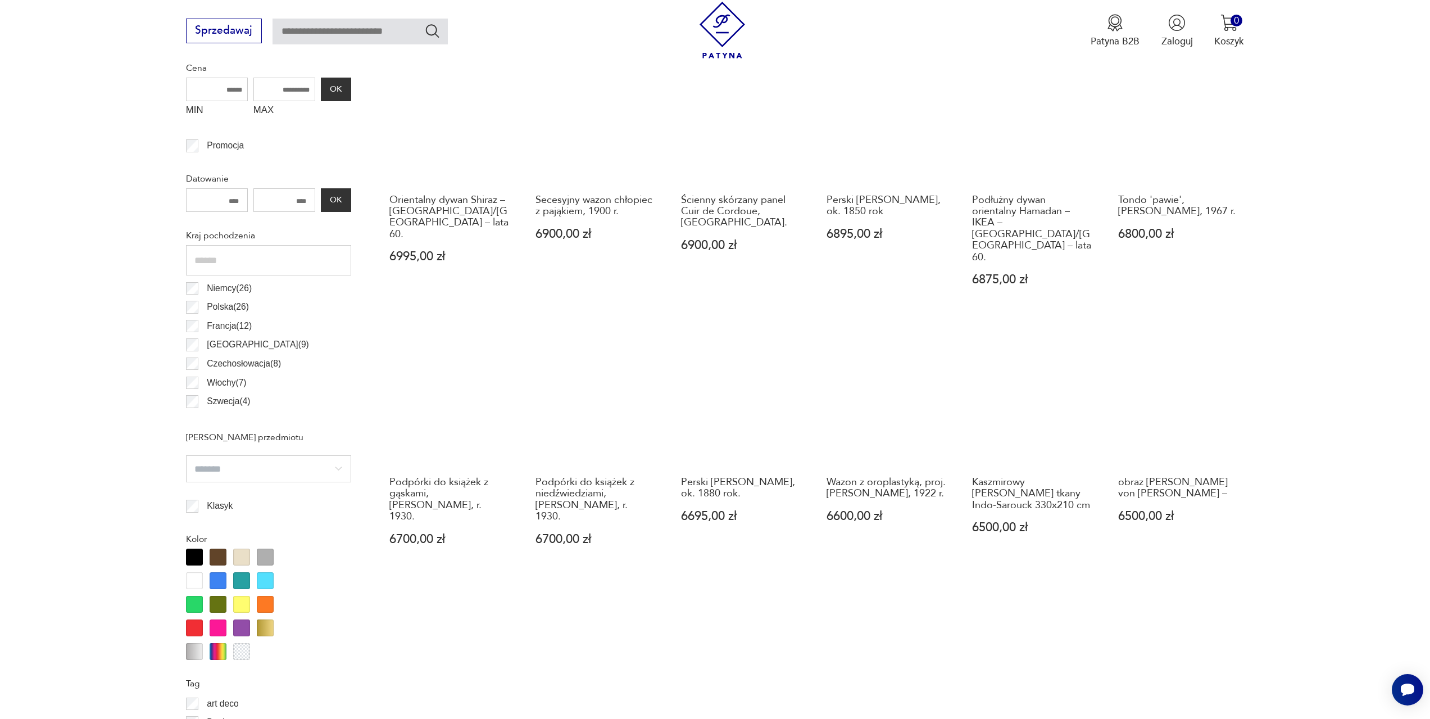
scroll to position [727, 0]
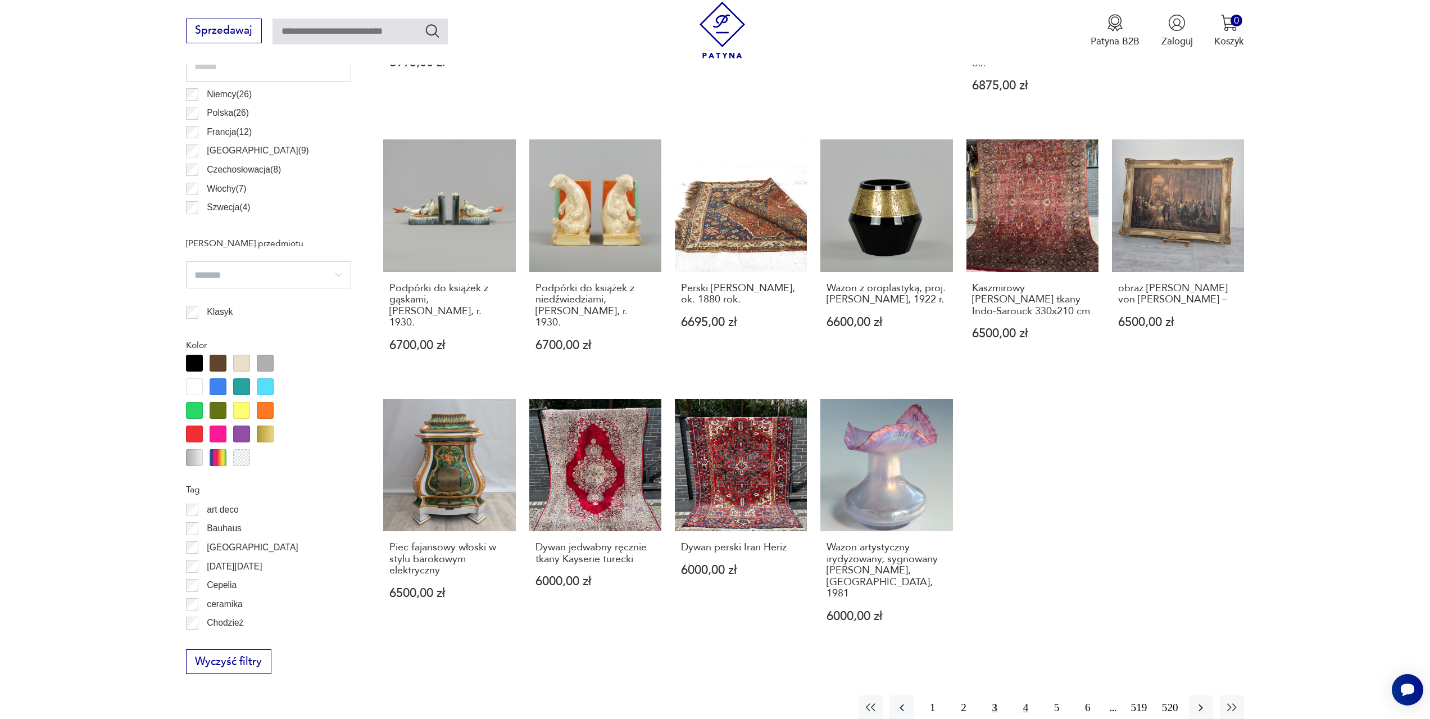
click at [1024, 695] on button "4" at bounding box center [1026, 707] width 24 height 24
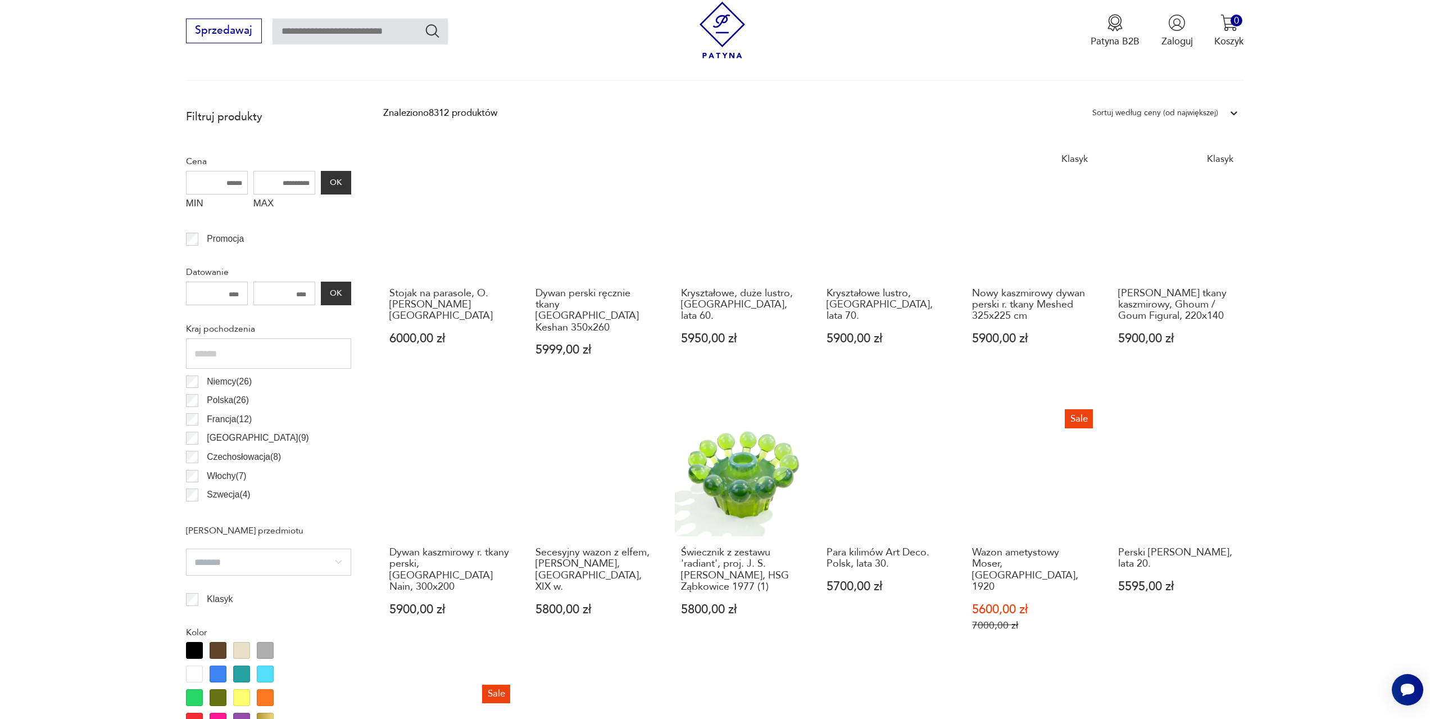
scroll to position [446, 0]
